Goal: Task Accomplishment & Management: Manage account settings

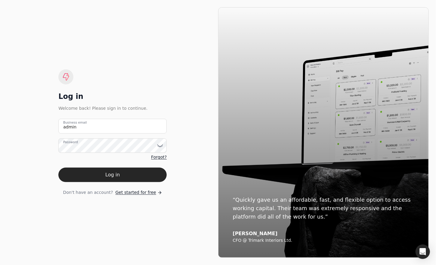
type email "[EMAIL_ADDRESS][DOMAIN_NAME]"
click at [58, 167] on button "Log in" at bounding box center [112, 174] width 108 height 14
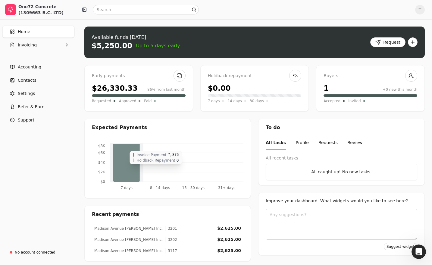
click at [124, 154] on icon at bounding box center [126, 163] width 27 height 38
click at [30, 45] on span "Invoicing" at bounding box center [27, 45] width 19 height 6
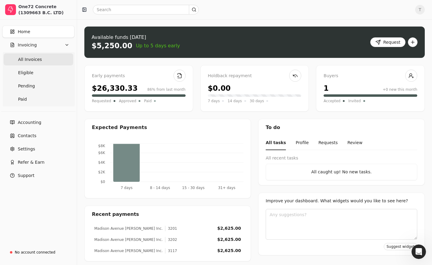
click at [30, 59] on span "All Invoices" at bounding box center [30, 59] width 24 height 6
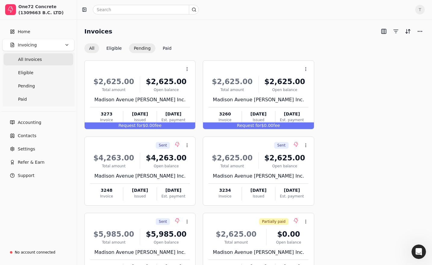
click at [142, 48] on button "Pending" at bounding box center [142, 48] width 27 height 10
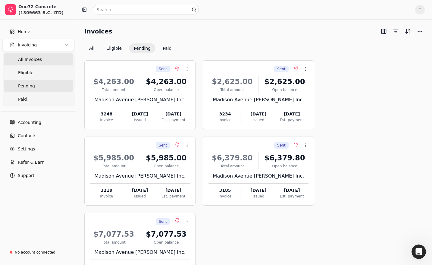
click at [36, 54] on Invoices "All Invoices" at bounding box center [39, 59] width 70 height 12
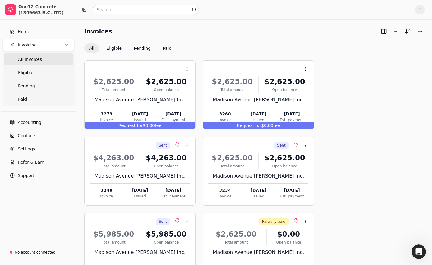
click at [422, 11] on span "T" at bounding box center [420, 10] width 10 height 10
click at [385, 47] on span "Sign Out" at bounding box center [383, 45] width 18 height 6
